Goal: Transaction & Acquisition: Obtain resource

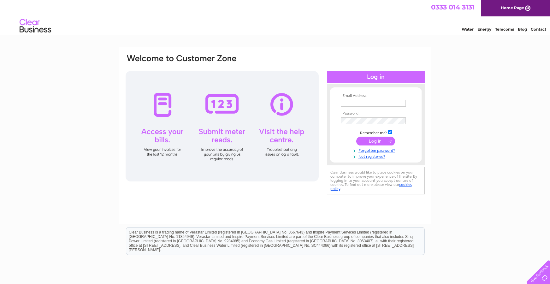
type input "[EMAIL_ADDRESS][DOMAIN_NAME]"
click at [369, 143] on input "submit" at bounding box center [375, 141] width 39 height 9
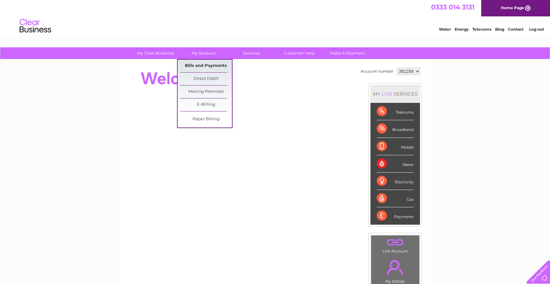
click at [208, 64] on link "Bills and Payments" at bounding box center [206, 66] width 52 height 13
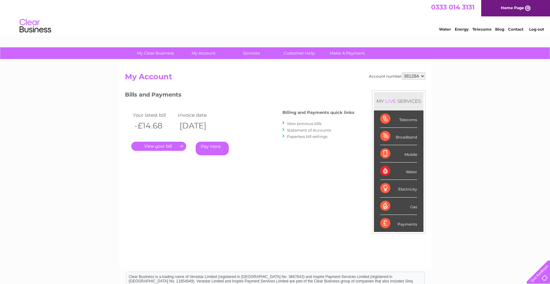
click at [159, 145] on link "." at bounding box center [158, 146] width 55 height 9
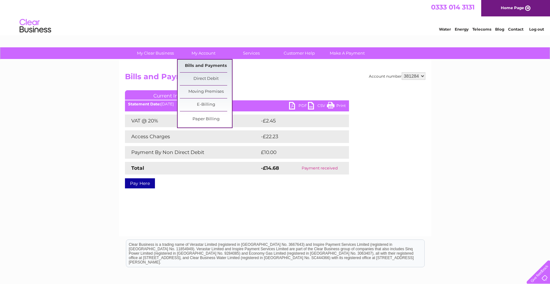
click at [192, 66] on link "Bills and Payments" at bounding box center [206, 66] width 52 height 13
click at [198, 103] on link "E-Billing" at bounding box center [206, 104] width 52 height 13
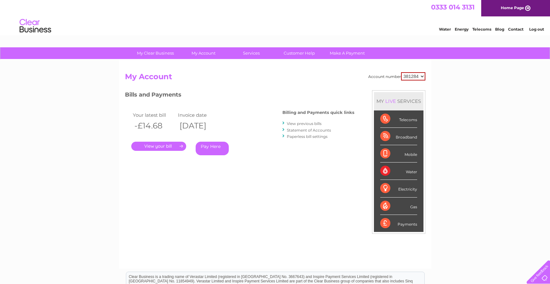
click at [303, 123] on link "View previous bills" at bounding box center [304, 123] width 35 height 5
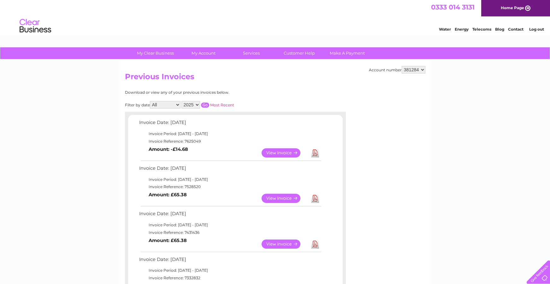
click at [287, 198] on link "View" at bounding box center [284, 198] width 46 height 9
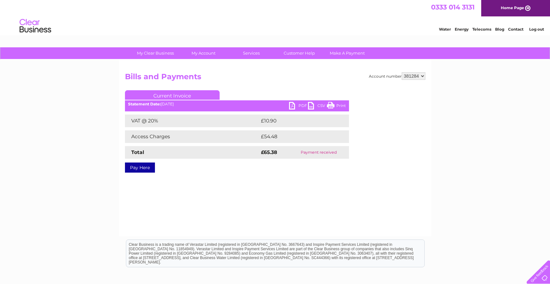
click at [297, 106] on link "PDF" at bounding box center [298, 106] width 19 height 9
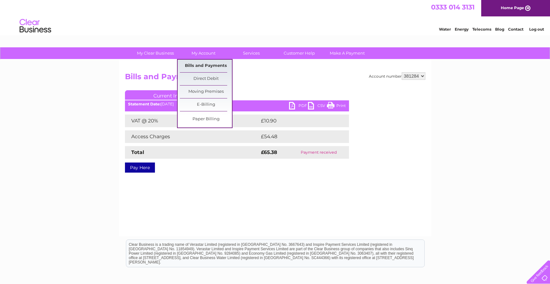
click at [209, 67] on link "Bills and Payments" at bounding box center [206, 66] width 52 height 13
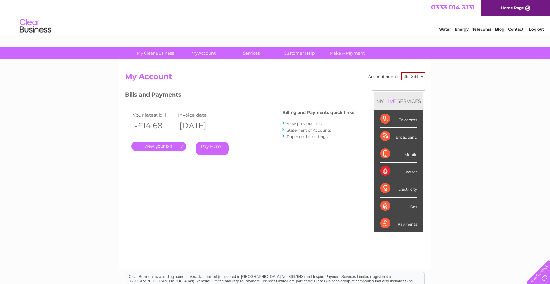
click at [305, 124] on link "View previous bills" at bounding box center [304, 123] width 35 height 5
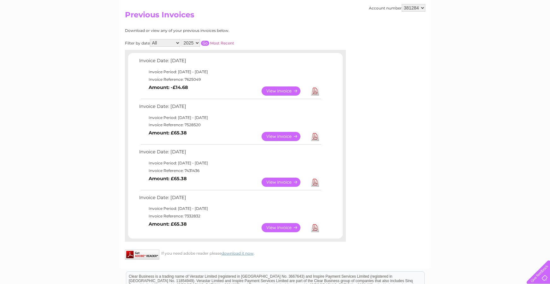
scroll to position [63, 0]
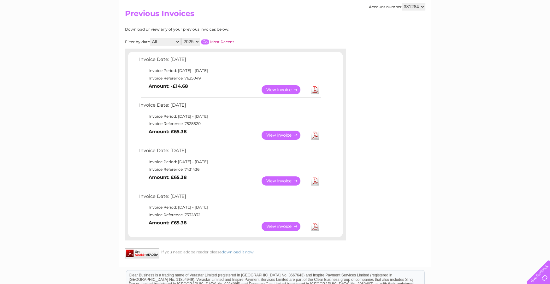
click at [280, 225] on link "View" at bounding box center [284, 226] width 46 height 9
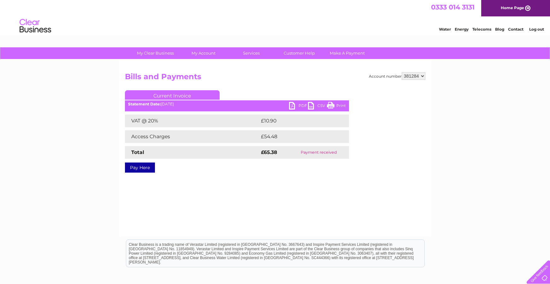
click at [297, 103] on link "PDF" at bounding box center [298, 106] width 19 height 9
